Goal: Transaction & Acquisition: Purchase product/service

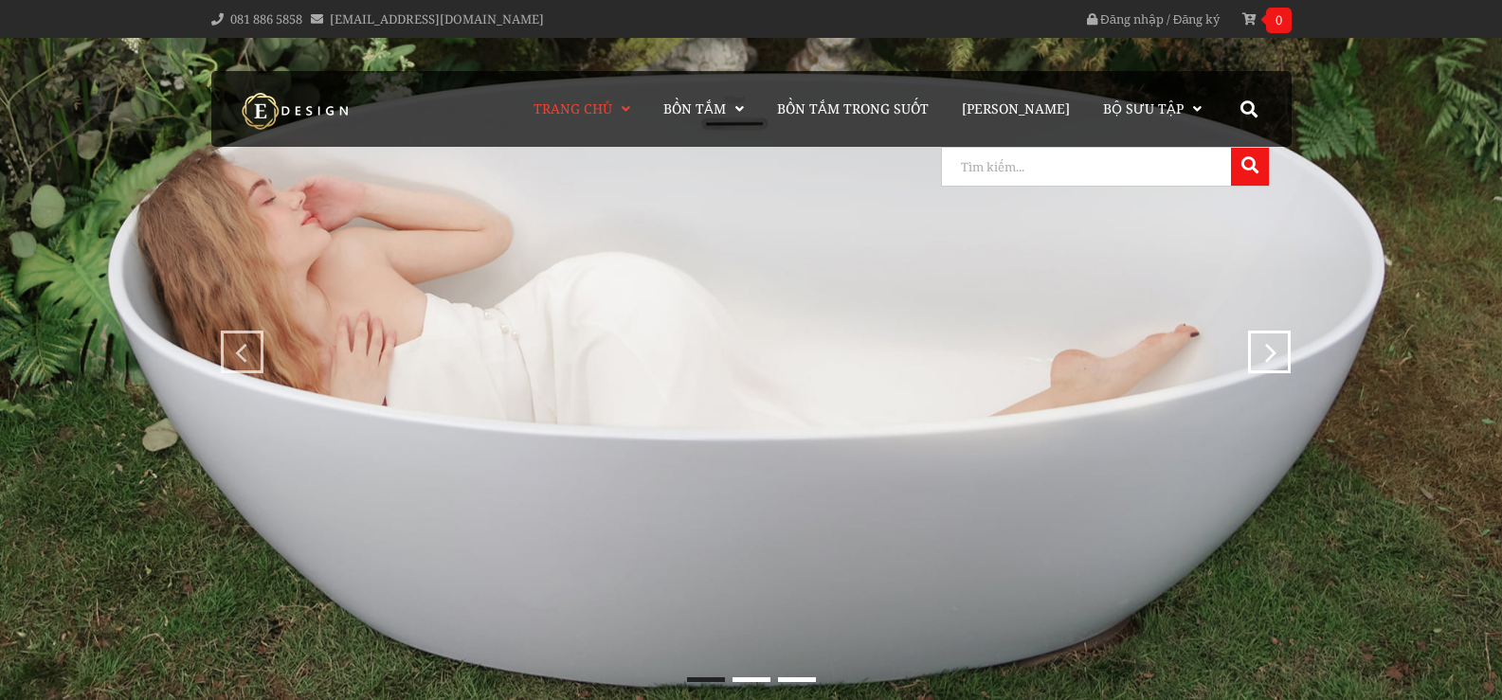
click at [1204, 168] on input "search" at bounding box center [1084, 167] width 284 height 38
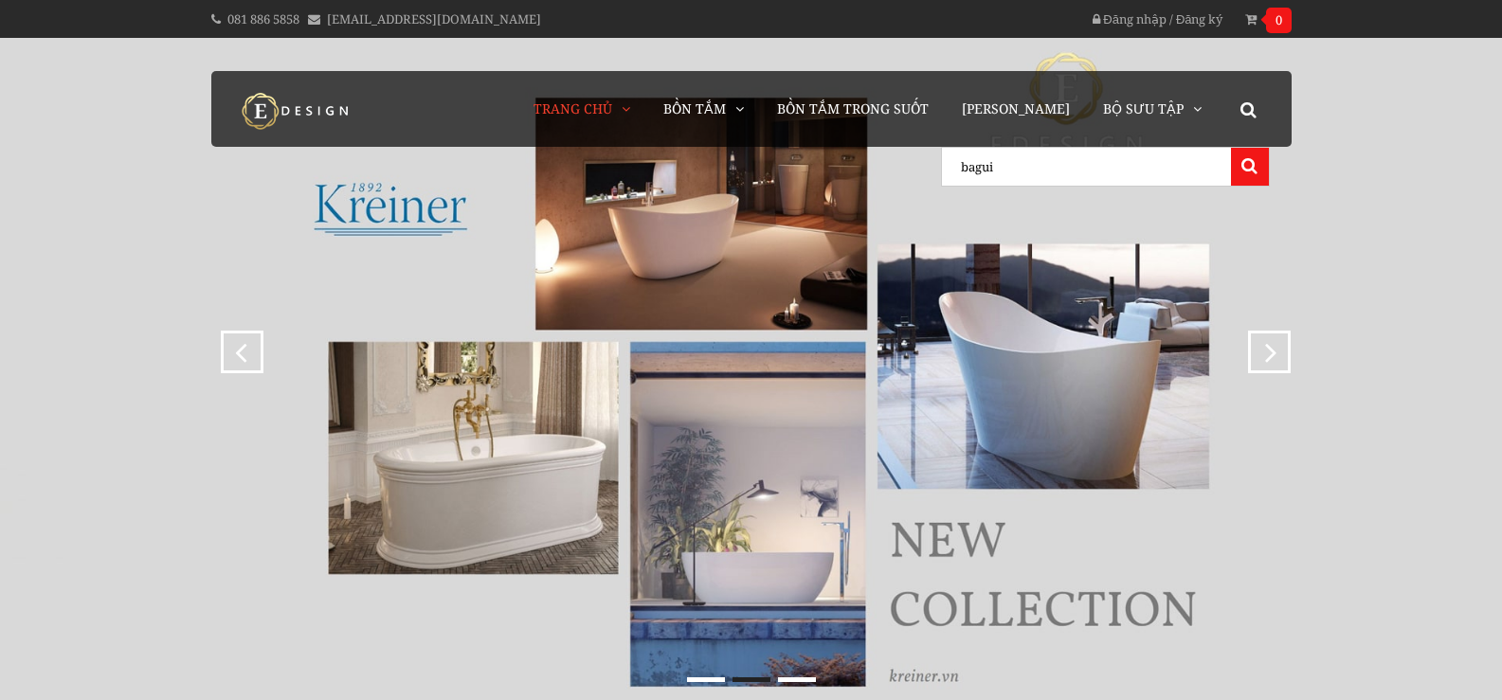
type input "bagui"
click at [1231, 148] on button at bounding box center [1250, 167] width 38 height 38
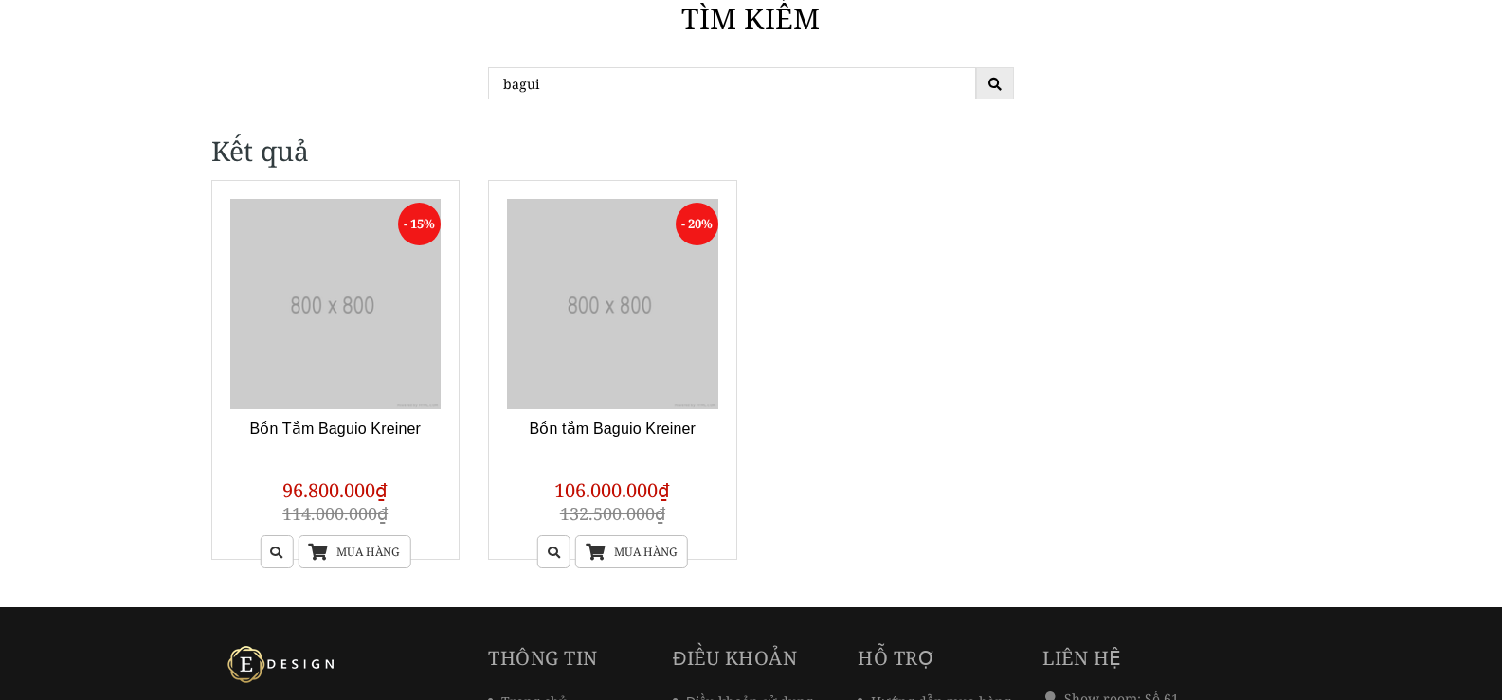
scroll to position [284, 0]
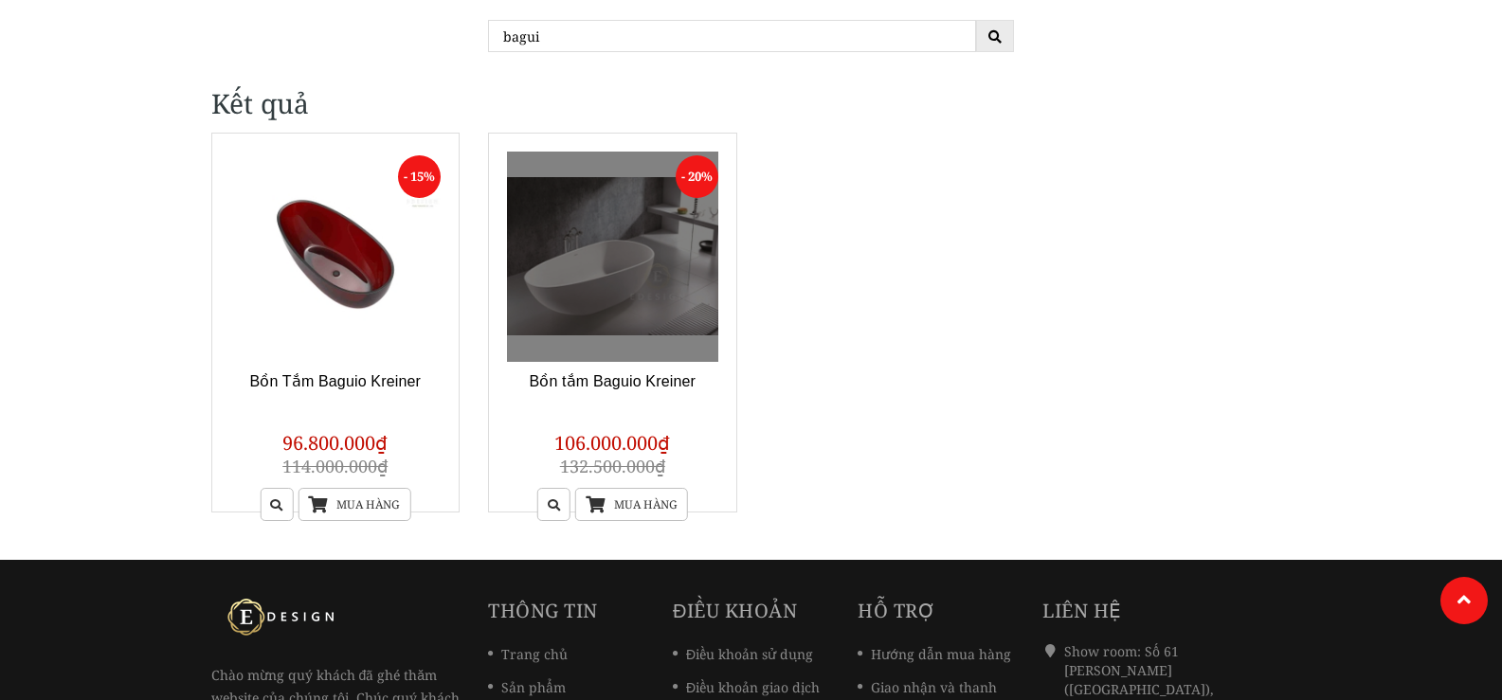
click at [603, 298] on link at bounding box center [612, 257] width 211 height 211
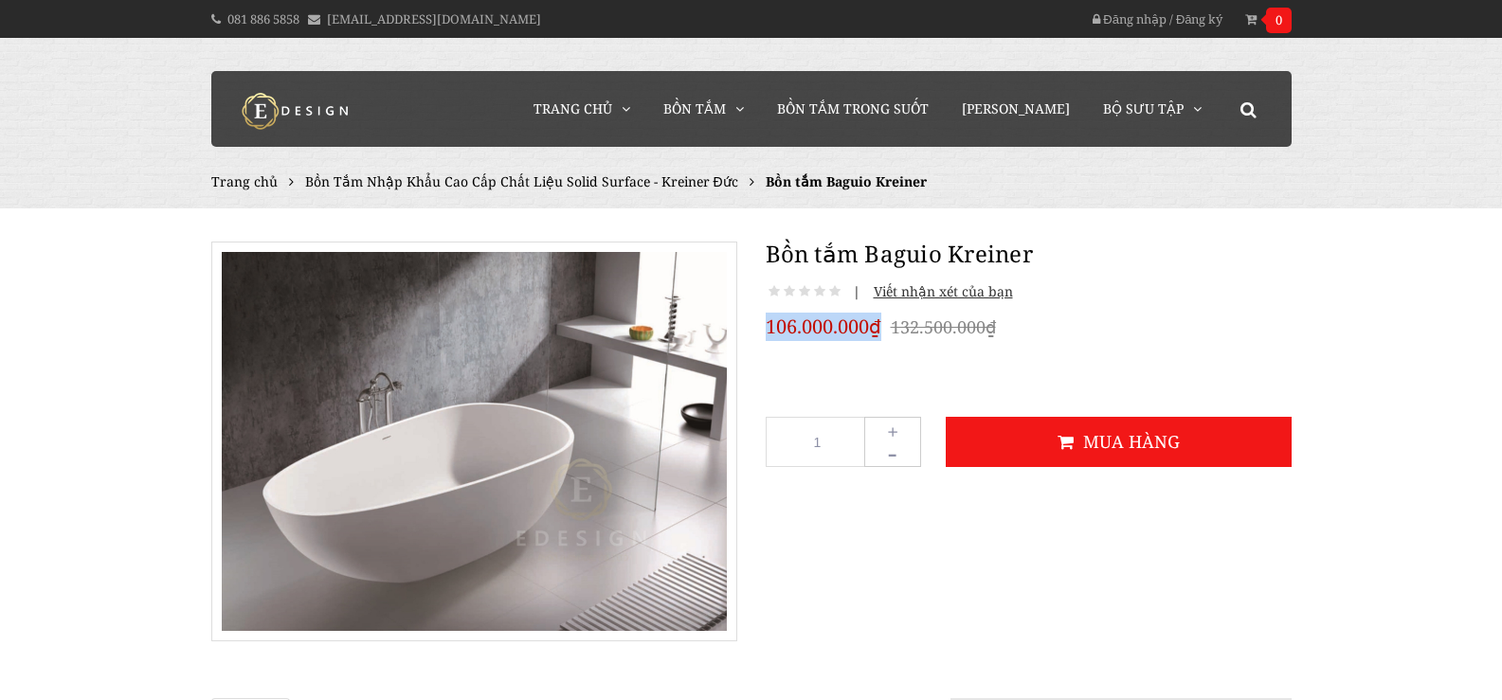
drag, startPoint x: 766, startPoint y: 326, endPoint x: 880, endPoint y: 324, distance: 113.7
click at [880, 324] on span "106.000.000₫" at bounding box center [824, 327] width 116 height 28
click at [794, 330] on span "106.000.000₫" at bounding box center [824, 327] width 116 height 28
drag, startPoint x: 868, startPoint y: 327, endPoint x: 765, endPoint y: 329, distance: 103.3
click at [766, 329] on span "106.000.000₫" at bounding box center [824, 327] width 116 height 28
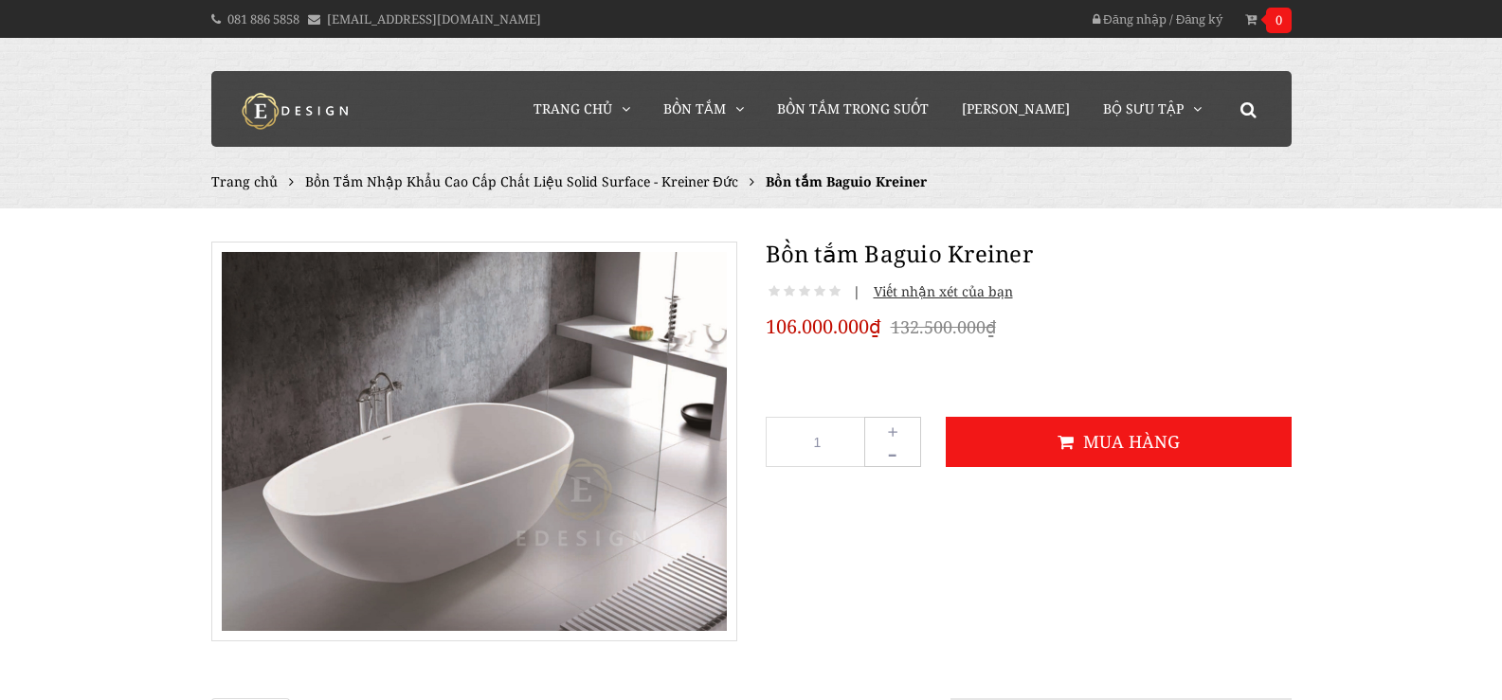
click at [1078, 319] on div "106.000.000₫ 132.500.000₫" at bounding box center [1029, 327] width 526 height 29
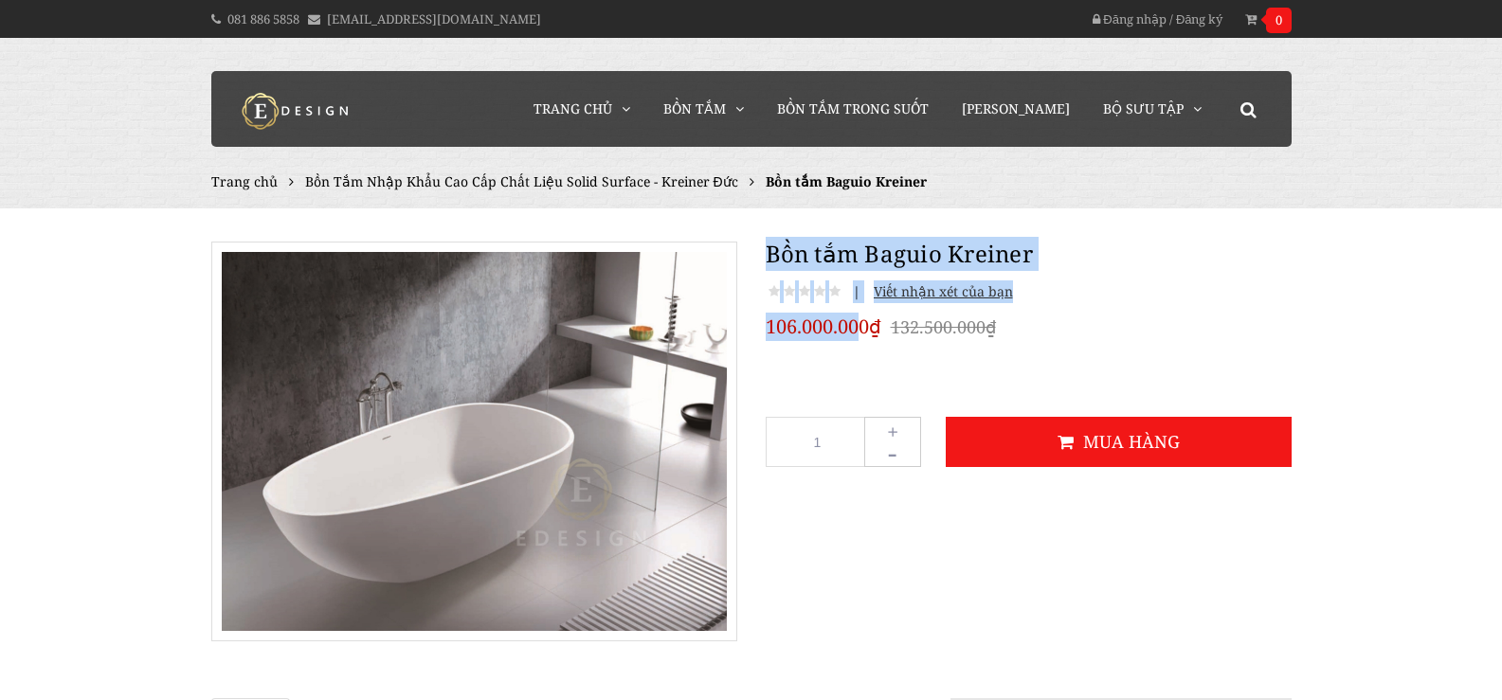
drag, startPoint x: 762, startPoint y: 319, endPoint x: 905, endPoint y: 351, distance: 146.6
click at [860, 320] on div "Bồn tắm Baguio Kreiner | Viết nhận xét của bạn 106.000.000₫ 132.500.000₫ 1 + - …" at bounding box center [1028, 359] width 554 height 282
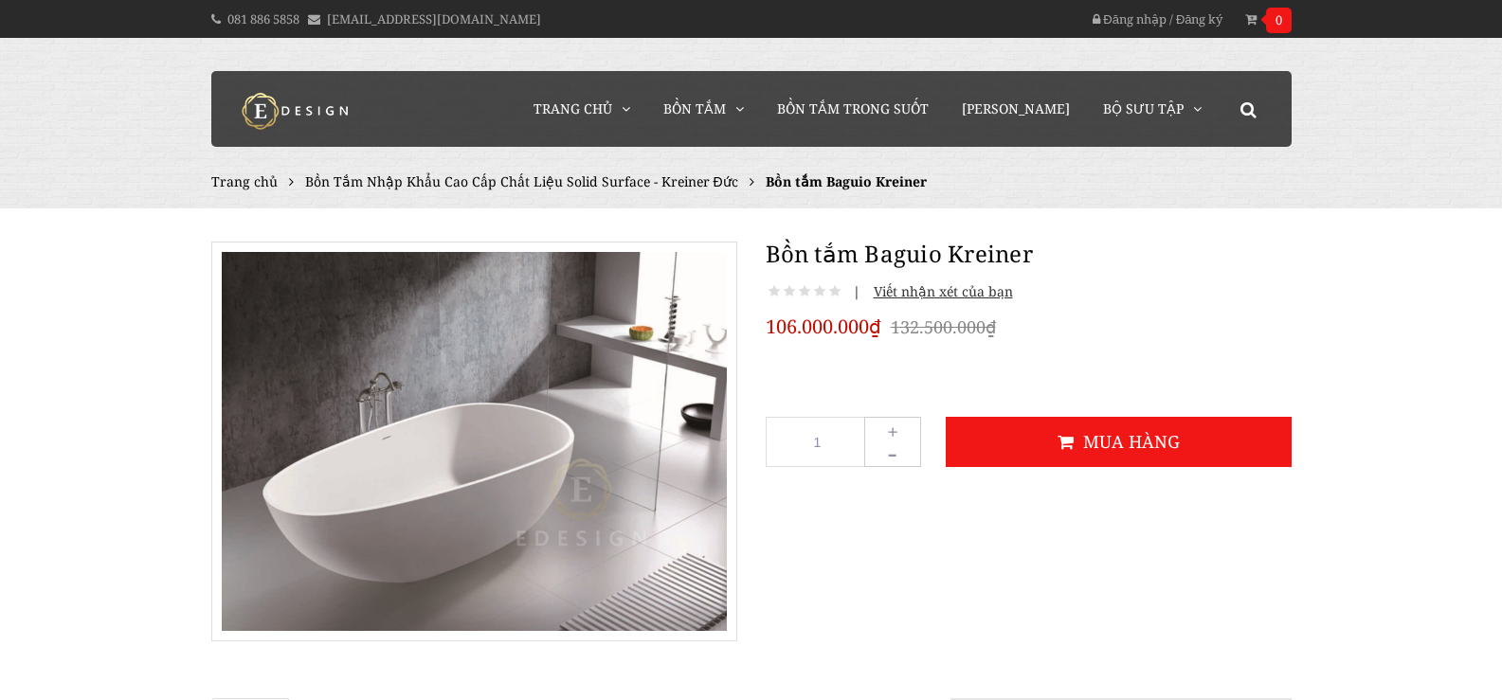
click at [1105, 324] on div "106.000.000₫ 132.500.000₫" at bounding box center [1029, 327] width 526 height 29
